Goal: Task Accomplishment & Management: Manage account settings

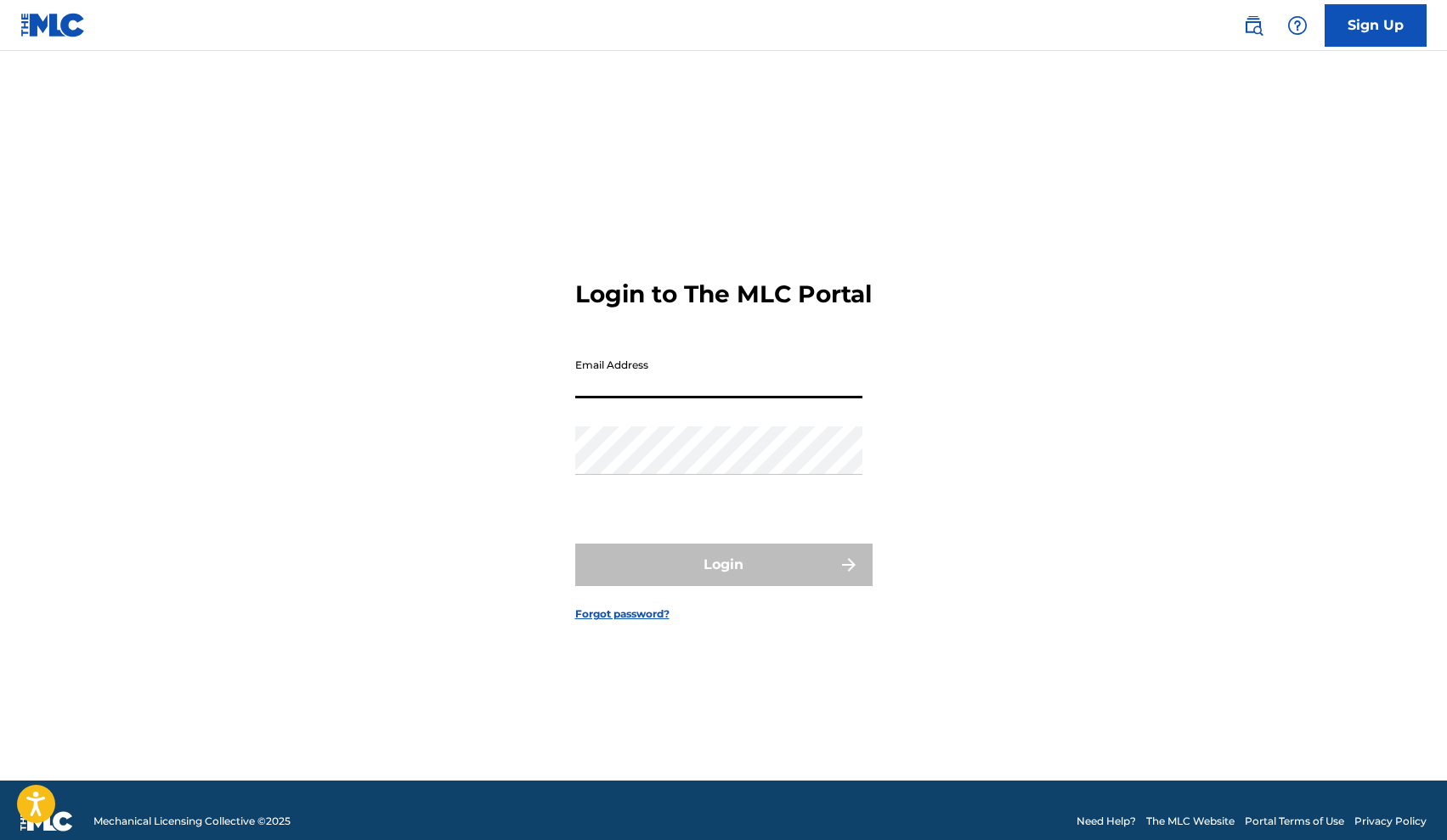
type input "[EMAIL_ADDRESS][DOMAIN_NAME]"
click at [723, 580] on button "Login" at bounding box center [724, 565] width 298 height 43
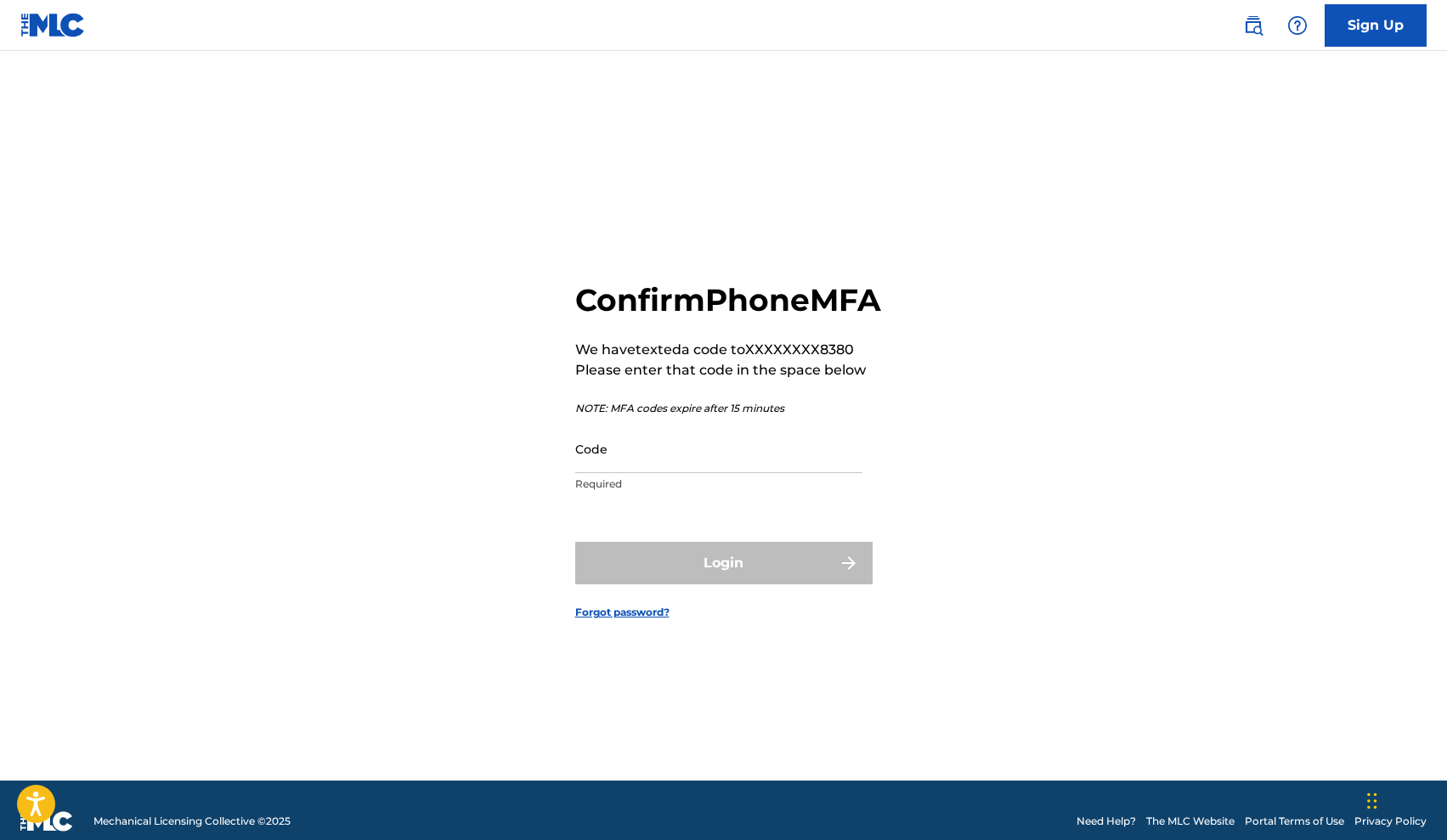
click at [826, 468] on input "Code" at bounding box center [718, 448] width 288 height 48
click at [606, 620] on link "Forgot password?" at bounding box center [622, 612] width 94 height 15
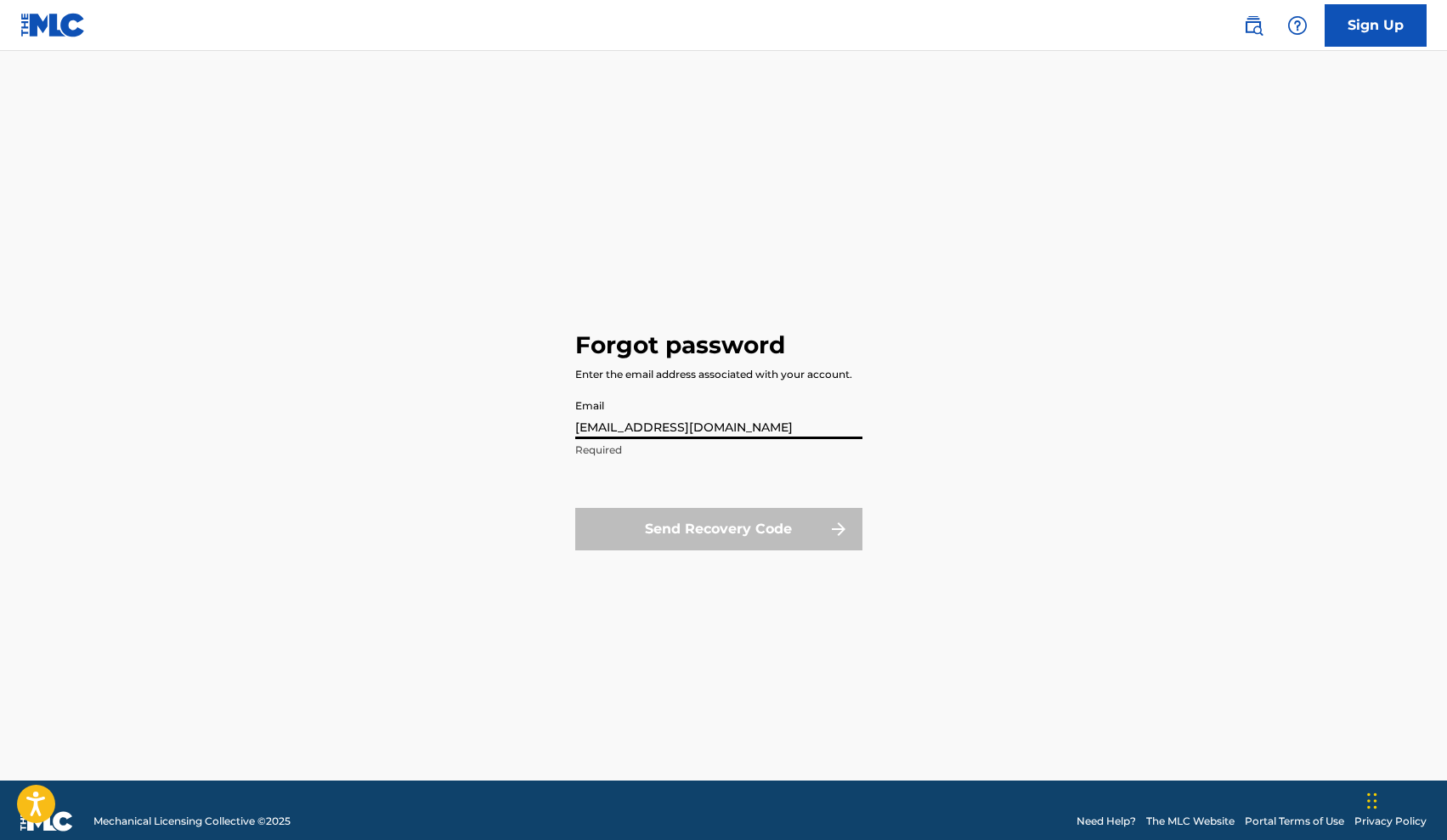
click at [717, 529] on button "Send Recovery Code" at bounding box center [718, 529] width 288 height 43
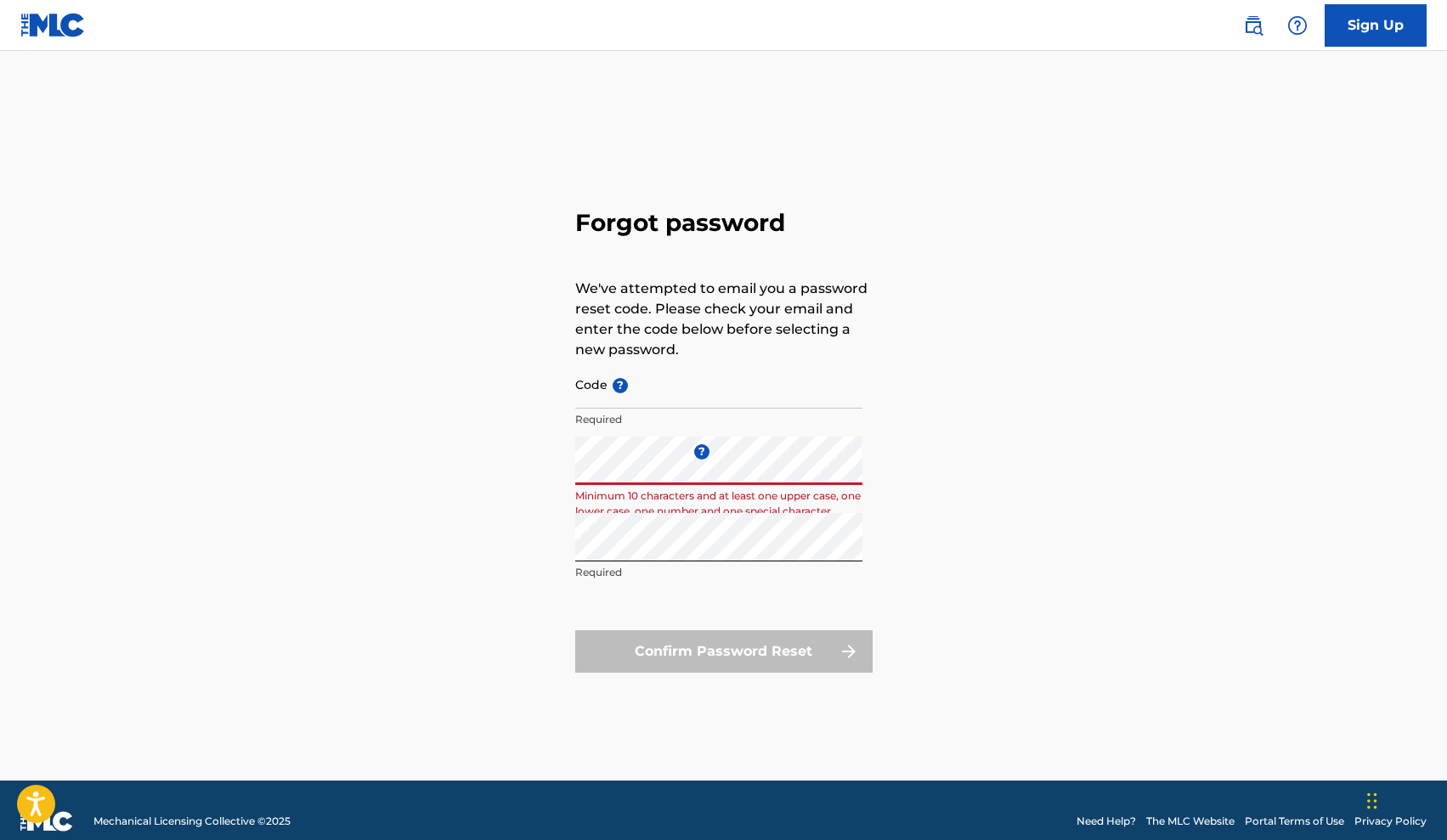
click at [609, 398] on input "Code ?" at bounding box center [718, 384] width 288 height 48
click at [655, 386] on input "Code ?" at bounding box center [718, 384] width 288 height 48
paste input "6eeb6426ab32505fe6ab004b0a6a"
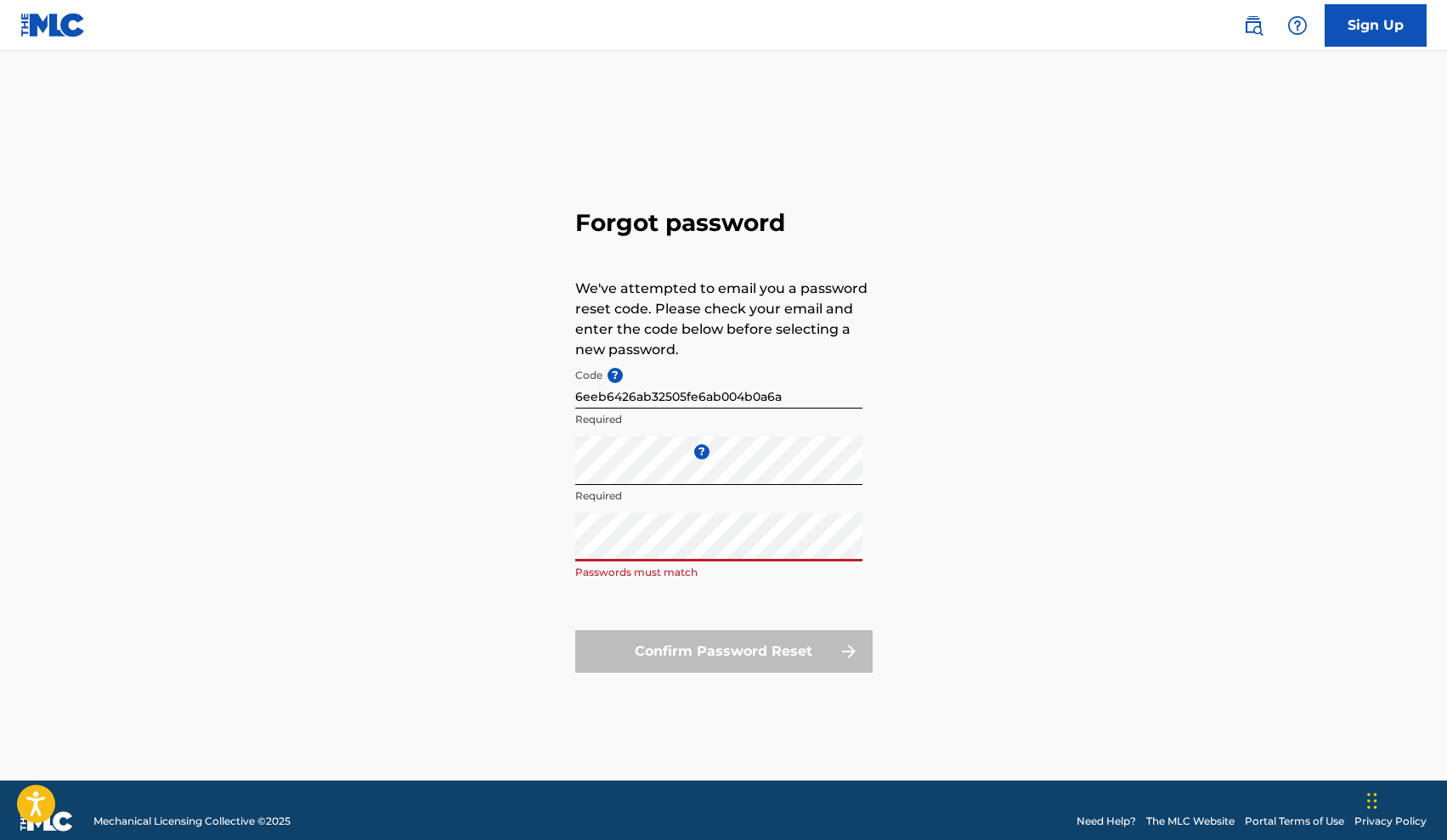
click at [661, 599] on form "Code ? 6eeb6426ab32505fe6ab004b0a6a Required Enter a new password ? Required Re…" at bounding box center [724, 516] width 298 height 313
click at [476, 475] on div "Forgot password We've attempted to email you a password reset code. Please chec…" at bounding box center [724, 436] width 1189 height 687
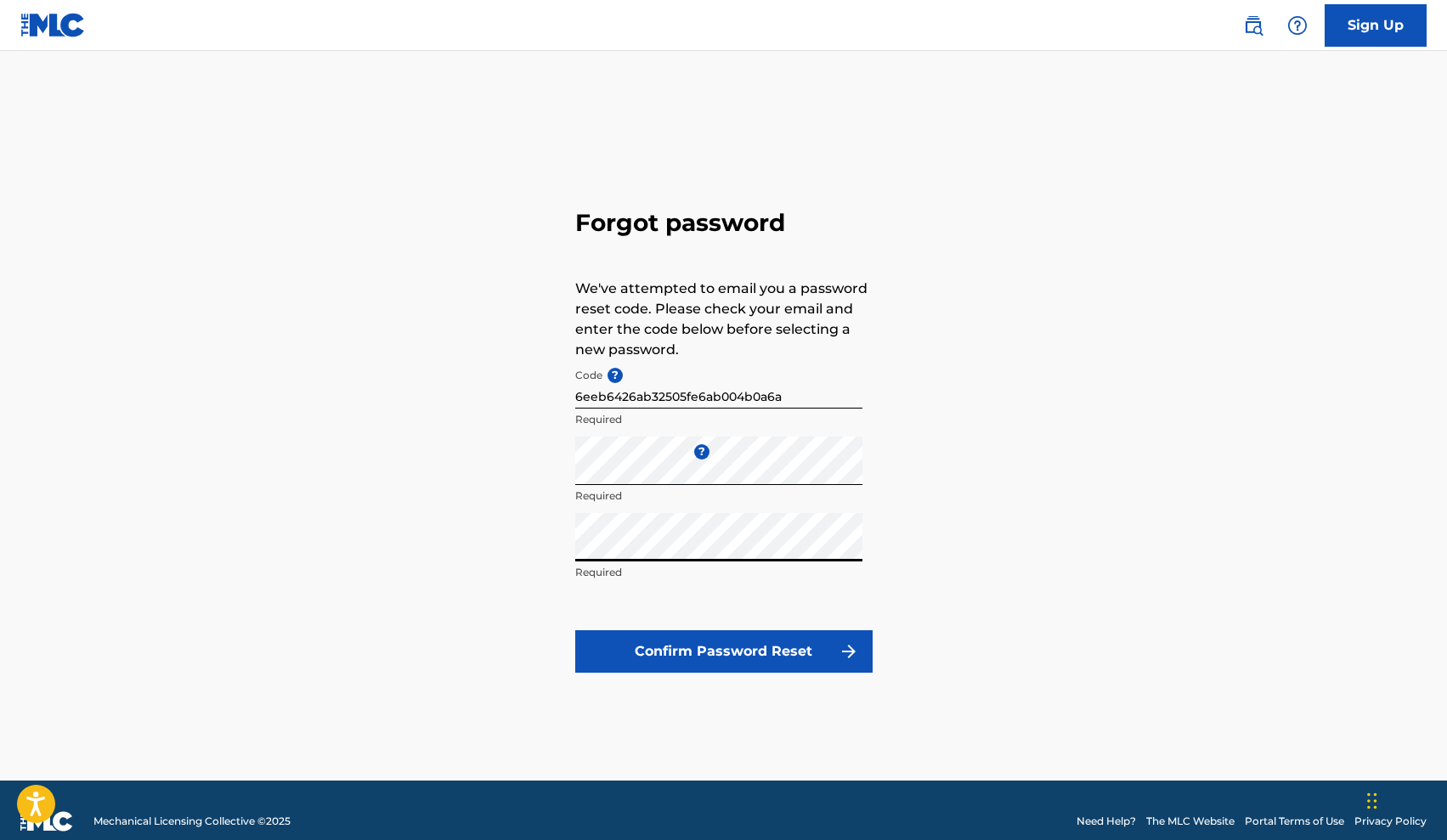
click at [775, 662] on button "Confirm Password Reset" at bounding box center [724, 651] width 298 height 43
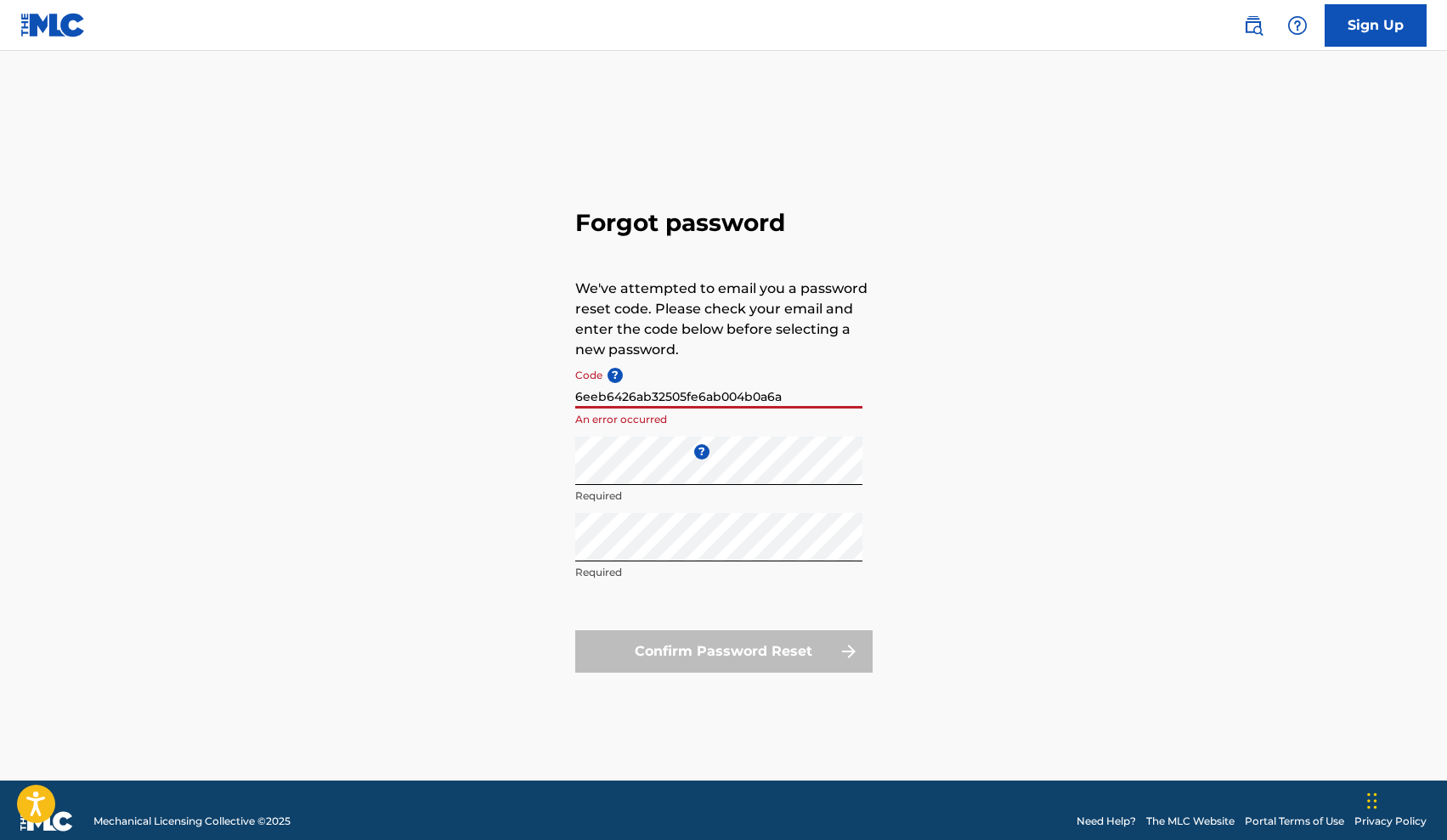
drag, startPoint x: 787, startPoint y: 403, endPoint x: 483, endPoint y: 400, distance: 304.0
click at [483, 400] on div "Forgot password We've attempted to email you a password reset code. Please chec…" at bounding box center [724, 436] width 1189 height 687
paste input "FP_"
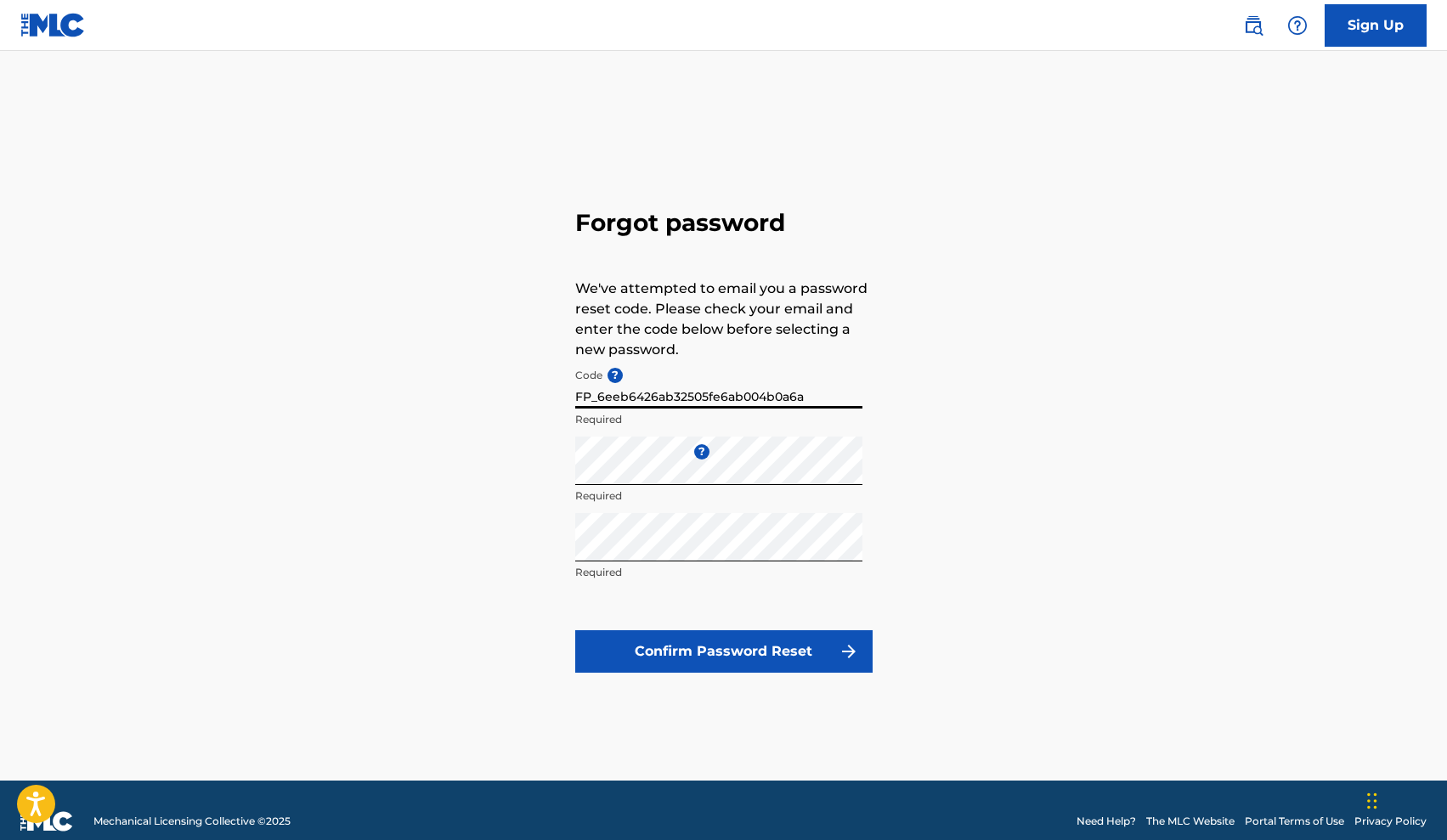
type input "FP_6eeb6426ab32505fe6ab004b0a6a"
click at [688, 657] on button "Confirm Password Reset" at bounding box center [724, 651] width 298 height 43
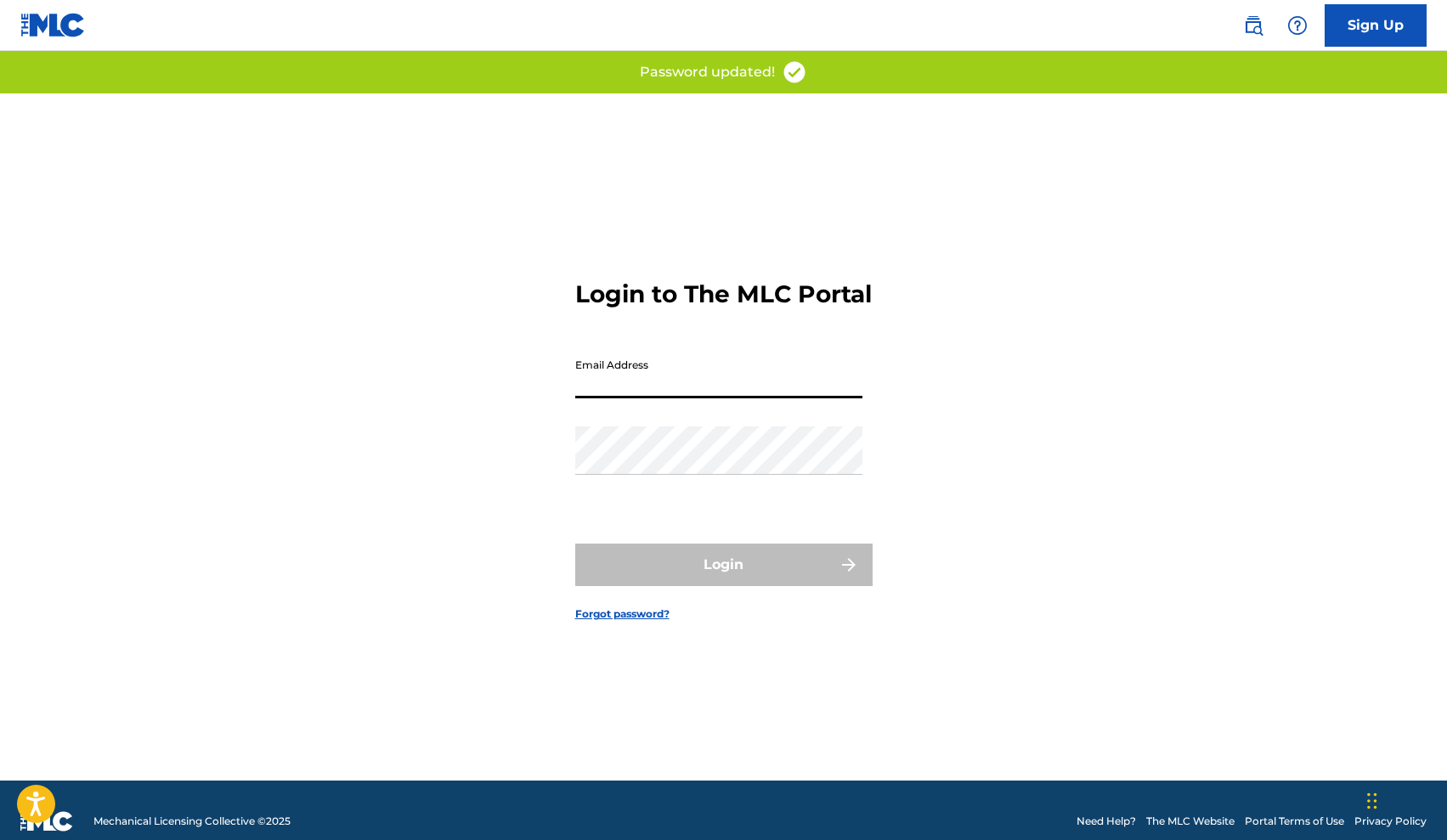
type input "[EMAIL_ADDRESS][DOMAIN_NAME]"
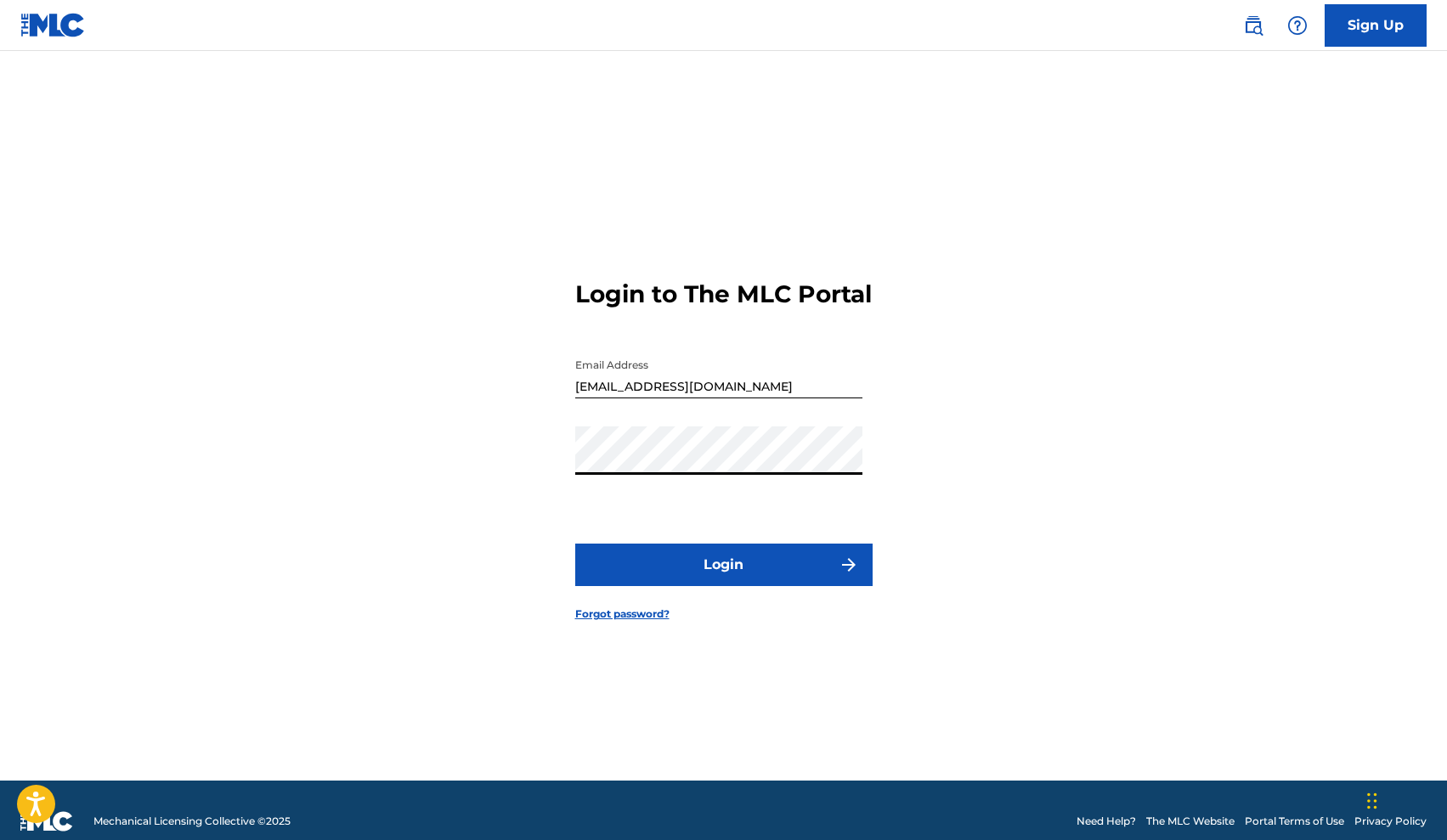
click at [688, 555] on form "Login to The MLC Portal Email Address [EMAIL_ADDRESS][DOMAIN_NAME] Password Log…" at bounding box center [724, 436] width 298 height 687
click at [685, 572] on button "Login" at bounding box center [724, 565] width 298 height 43
